Goal: Check status: Check status

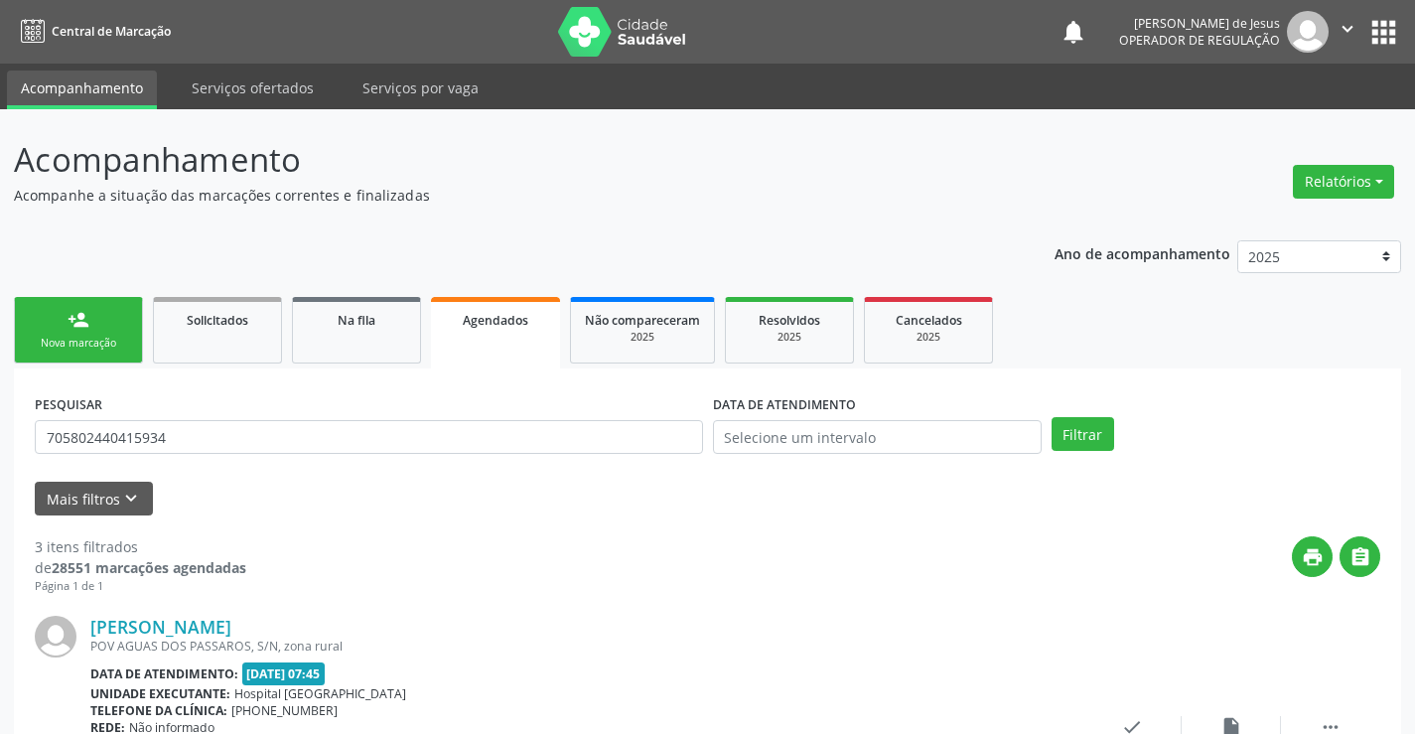
drag, startPoint x: 0, startPoint y: 0, endPoint x: 330, endPoint y: 435, distance: 545.9
click at [329, 435] on input "705802440415934" at bounding box center [369, 437] width 668 height 34
type input "7026067624548"
click at [1089, 426] on button "Filtrar" at bounding box center [1083, 434] width 63 height 34
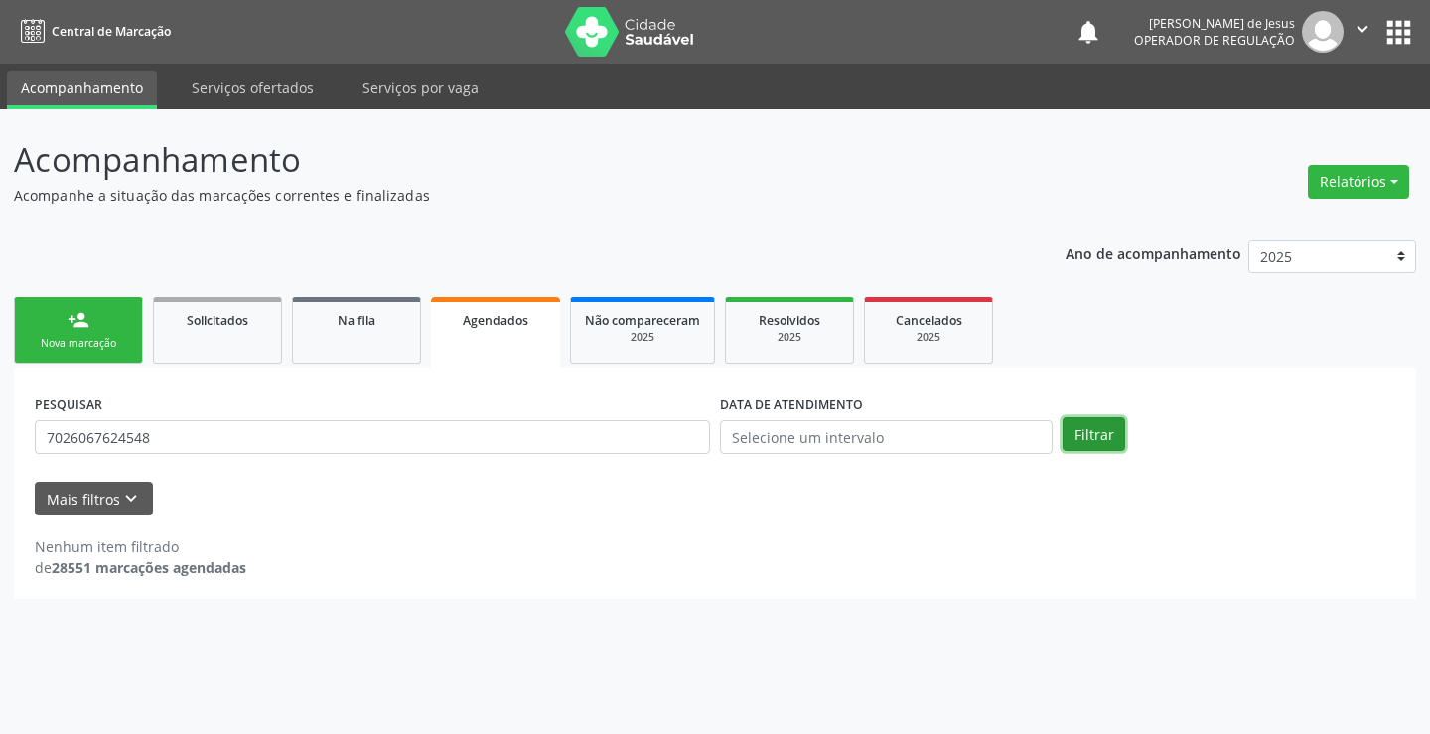
click at [1087, 428] on button "Filtrar" at bounding box center [1094, 434] width 63 height 34
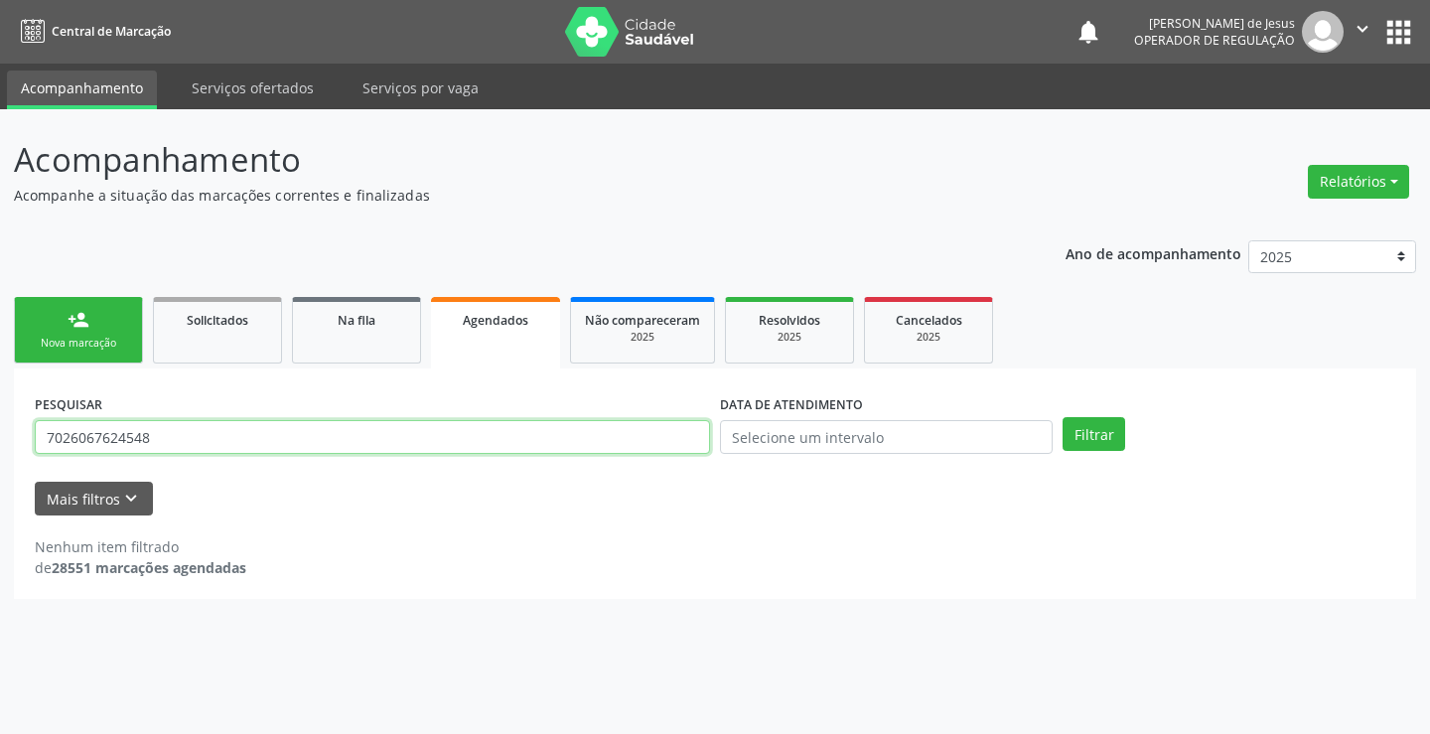
click at [587, 449] on input "7026067624548" at bounding box center [372, 437] width 675 height 34
type input "702606762456648"
click at [1063, 417] on button "Filtrar" at bounding box center [1094, 434] width 63 height 34
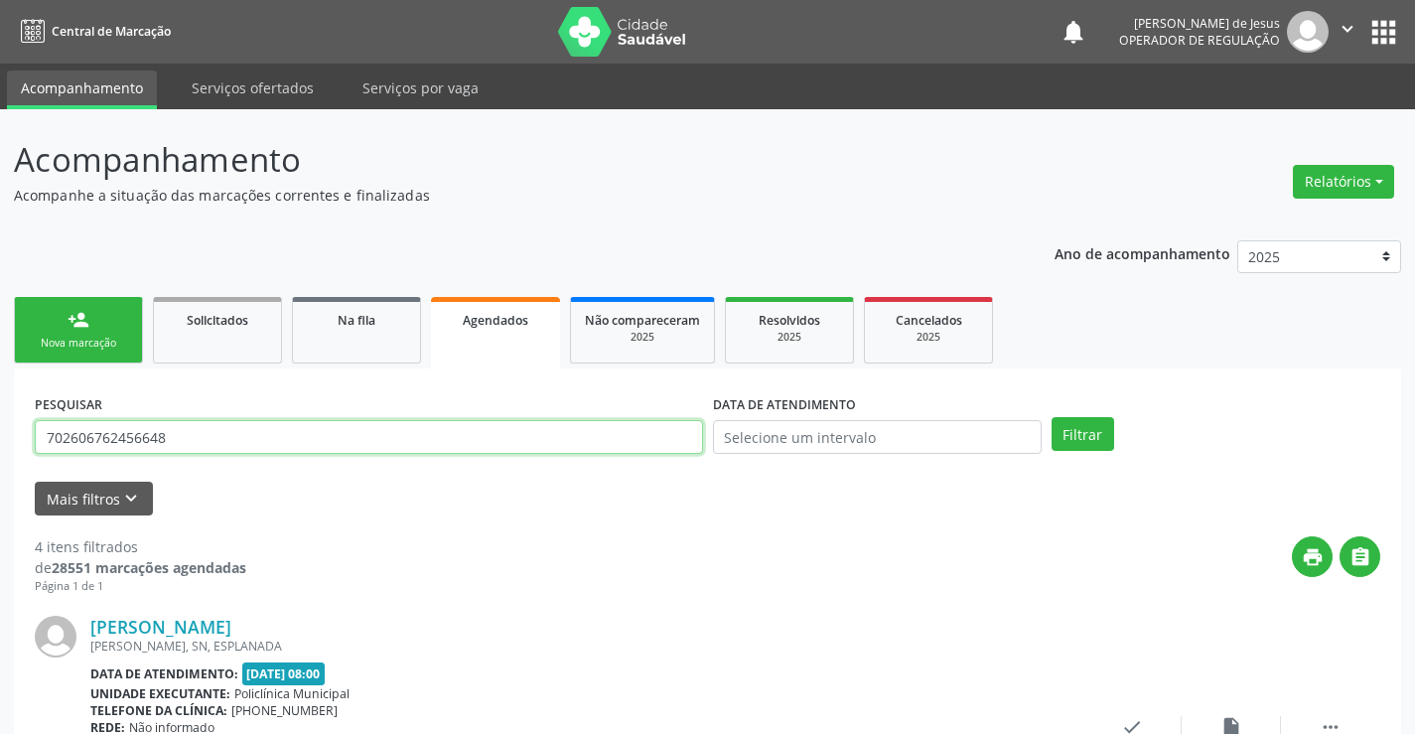
click at [402, 444] on input "702606762456648" at bounding box center [369, 437] width 668 height 34
type input "705004870267751"
click at [1052, 417] on button "Filtrar" at bounding box center [1083, 434] width 63 height 34
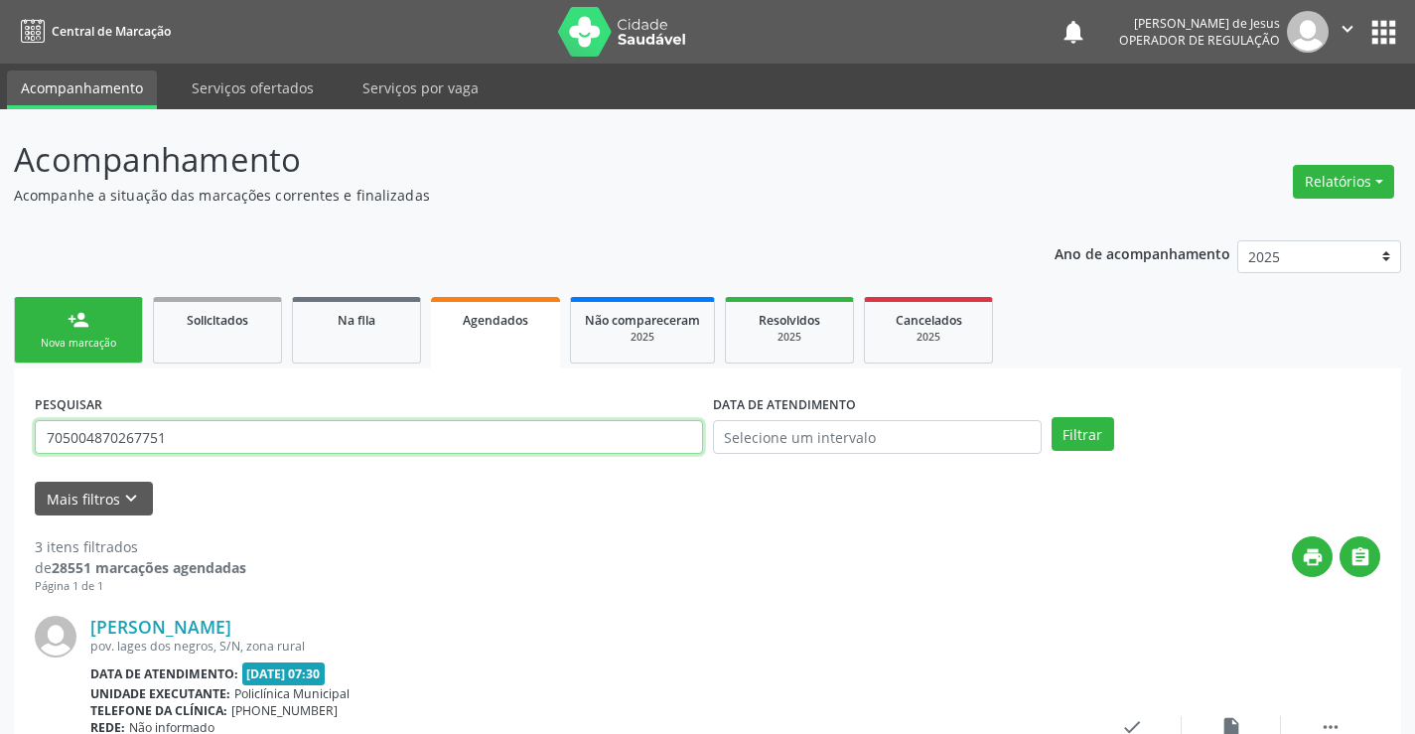
click at [496, 429] on input "705004870267751" at bounding box center [369, 437] width 668 height 34
type input "709004819568610"
click at [1082, 426] on button "Filtrar" at bounding box center [1083, 434] width 63 height 34
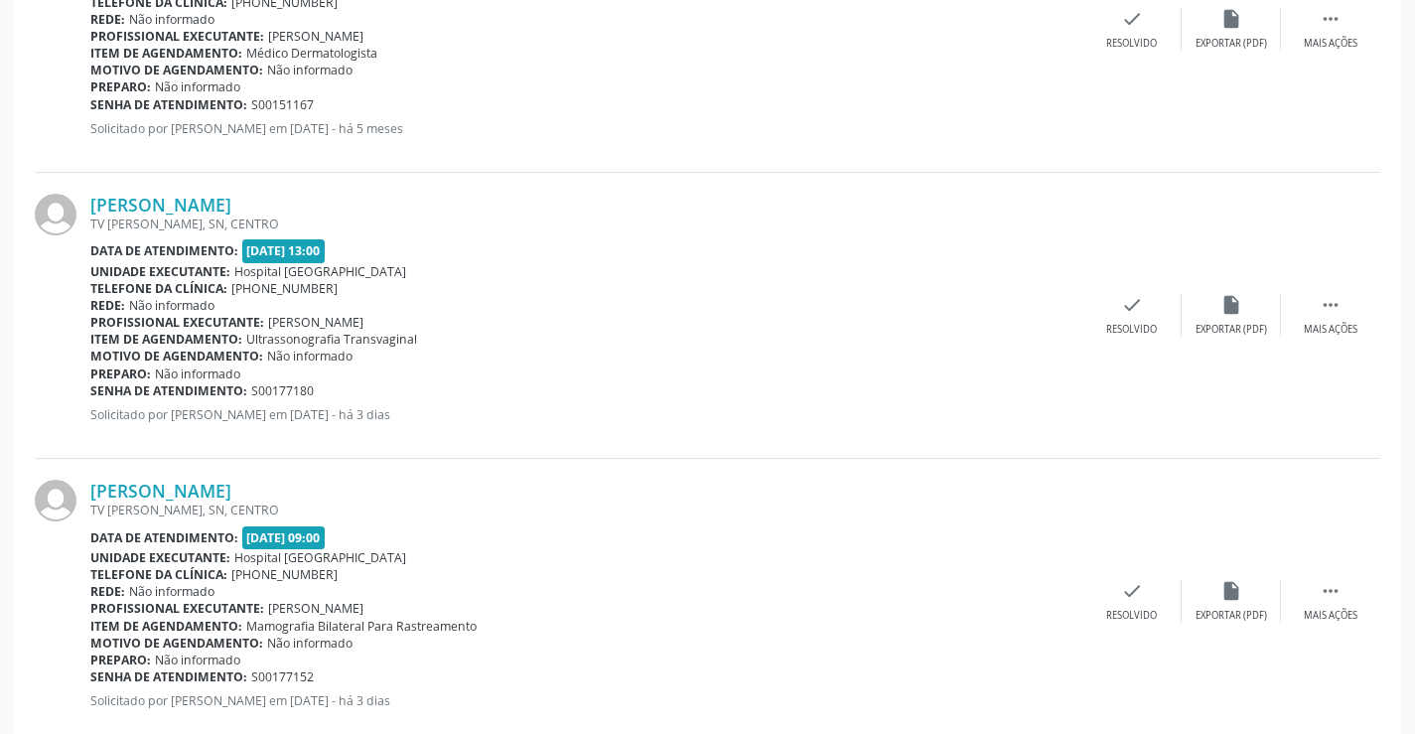
scroll to position [2471, 0]
